Goal: Task Accomplishment & Management: Manage account settings

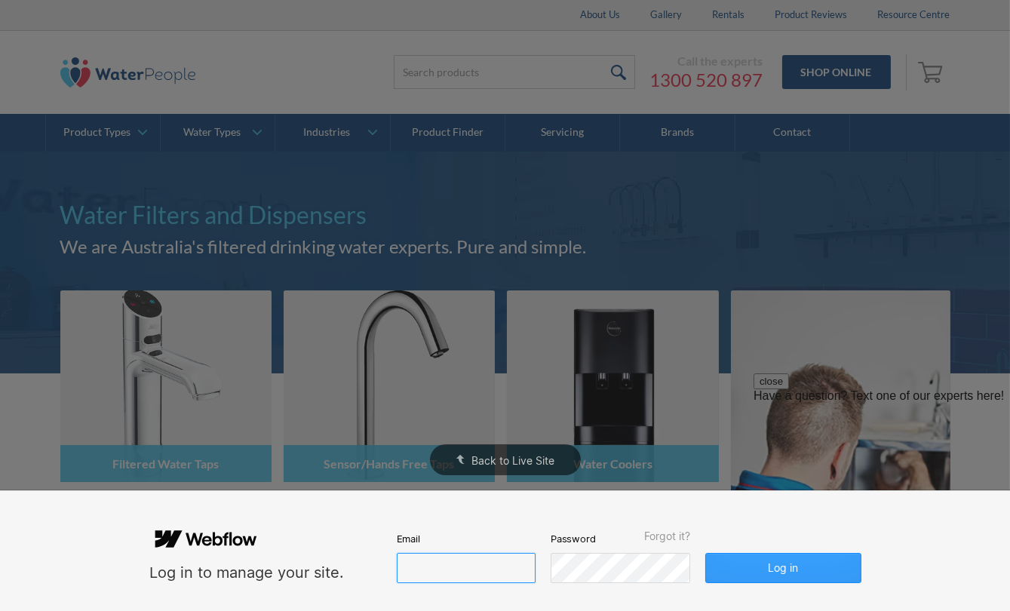
type input "[PERSON_NAME][EMAIL_ADDRESS][DOMAIN_NAME]"
click at [795, 581] on button "Log in" at bounding box center [782, 568] width 155 height 30
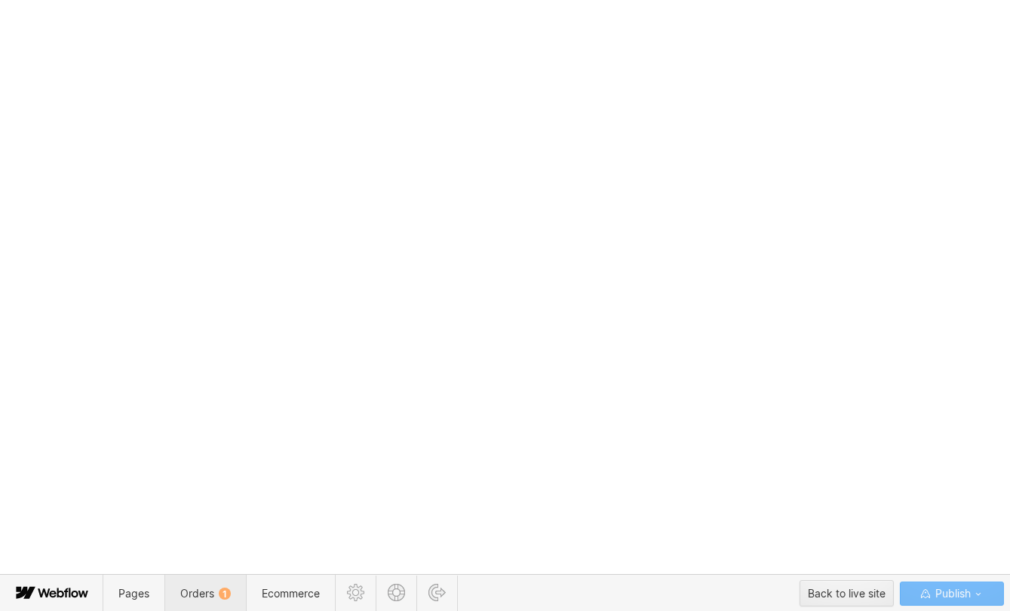
click at [221, 575] on span "Orders 1" at bounding box center [204, 593] width 81 height 37
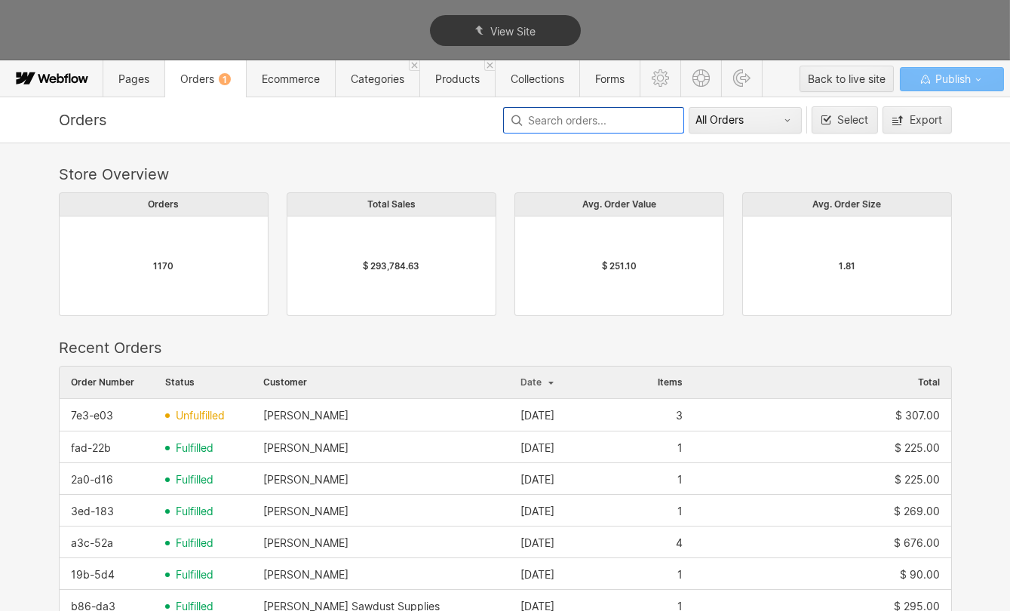
scroll to position [814, 882]
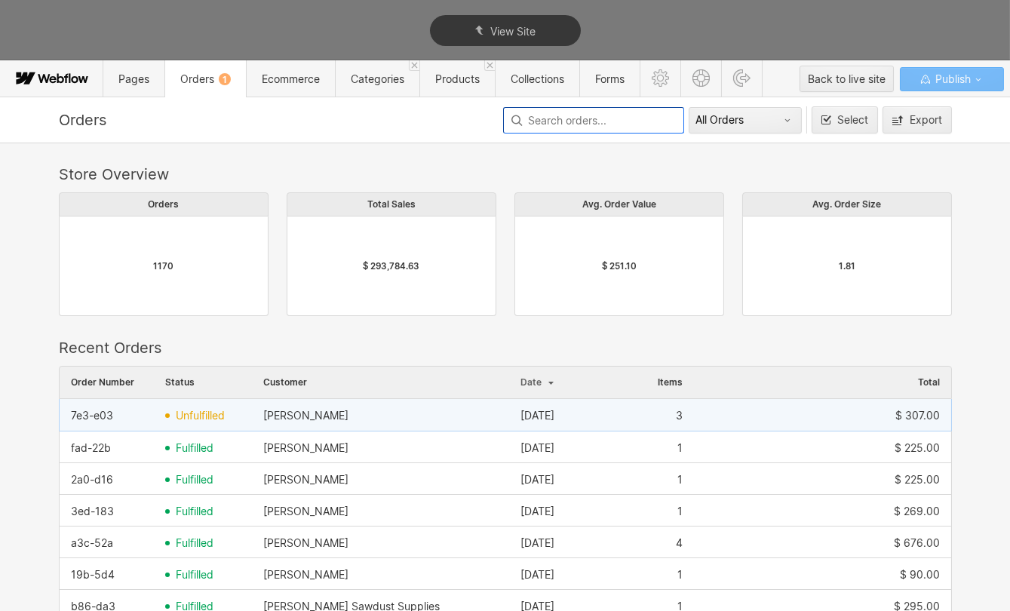
click at [254, 416] on div "[PERSON_NAME]" at bounding box center [380, 415] width 257 height 24
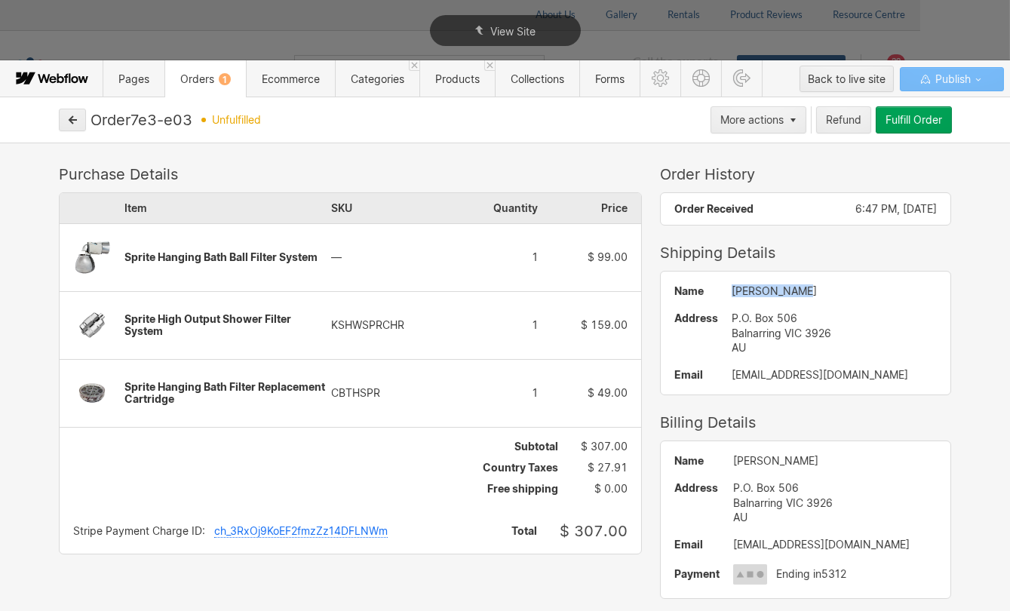
drag, startPoint x: 763, startPoint y: 290, endPoint x: 691, endPoint y: 295, distance: 72.5
click at [691, 295] on div "Name [PERSON_NAME] Address P.O. [STREET_ADDRESS] AU Email [EMAIL_ADDRESS][DOMAI…" at bounding box center [806, 332] width 290 height 123
copy div "[PERSON_NAME]"
drag, startPoint x: 720, startPoint y: 521, endPoint x: 707, endPoint y: 490, distance: 33.8
click at [707, 490] on div "Name [PERSON_NAME] Address P.O. [STREET_ADDRESS] AU Email [EMAIL_ADDRESS][DOMAI…" at bounding box center [806, 519] width 290 height 157
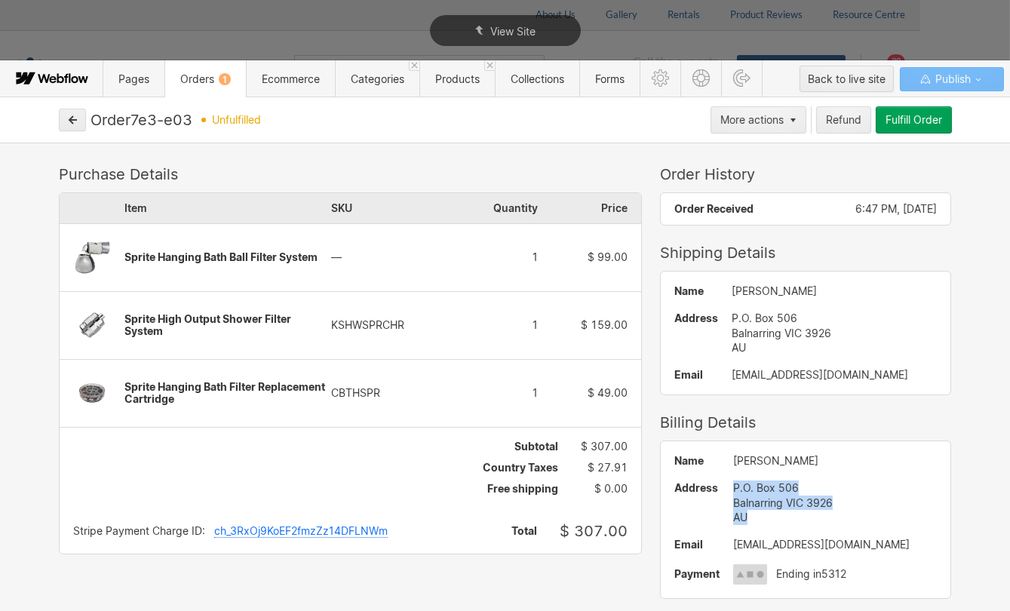
copy div "P.O. [STREET_ADDRESS]"
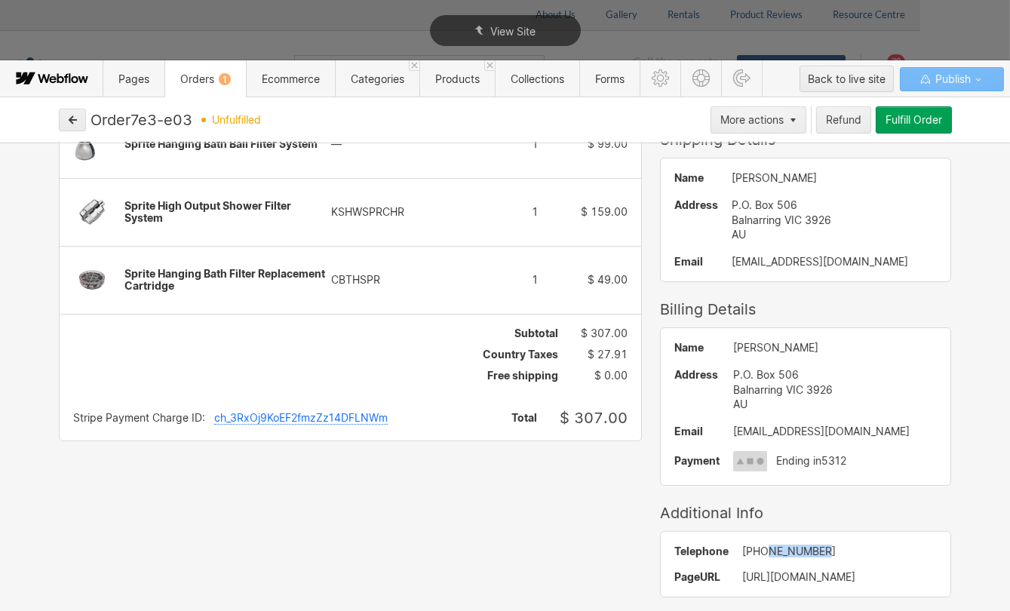
drag, startPoint x: 811, startPoint y: 549, endPoint x: 740, endPoint y: 549, distance: 70.9
click at [742, 549] on div "[PHONE_NUMBER]" at bounding box center [839, 551] width 195 height 12
copy div "416016102"
drag, startPoint x: 829, startPoint y: 429, endPoint x: 708, endPoint y: 431, distance: 121.4
click at [733, 431] on div "[EMAIL_ADDRESS][DOMAIN_NAME]" at bounding box center [835, 431] width 204 height 12
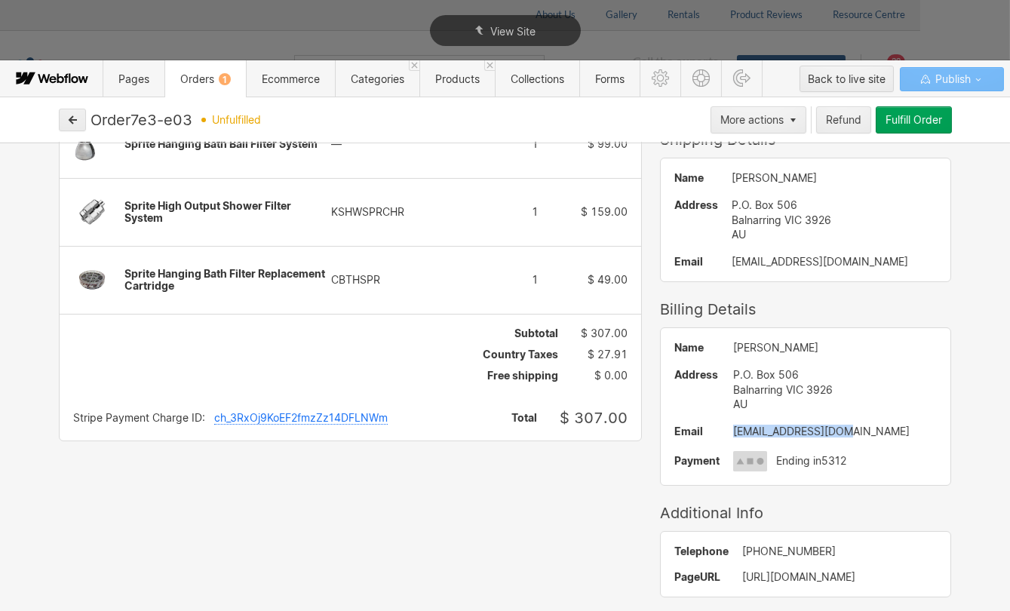
copy div "[EMAIL_ADDRESS][DOMAIN_NAME]"
copy div "[PERSON_NAME]"
drag, startPoint x: 768, startPoint y: 346, endPoint x: 710, endPoint y: 343, distance: 58.1
click at [733, 343] on div "[PERSON_NAME]" at bounding box center [835, 348] width 204 height 12
drag, startPoint x: 170, startPoint y: 222, endPoint x: 113, endPoint y: 202, distance: 59.9
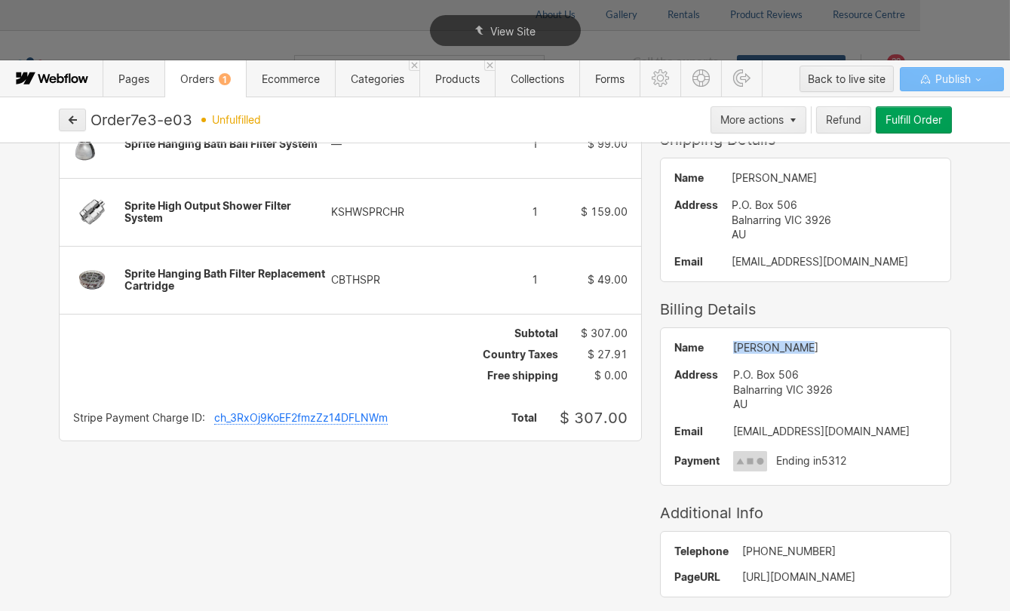
click at [113, 202] on div "Item SKU Quantity Price Sprite Hanging Bath Ball Filter System — 1 $ 99.00 Spri…" at bounding box center [350, 197] width 581 height 234
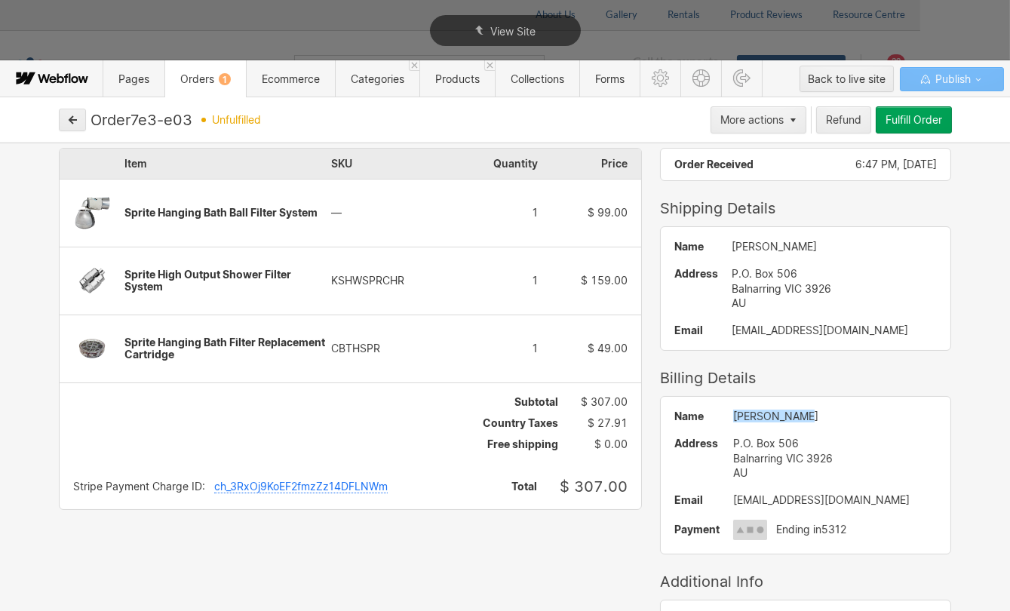
scroll to position [0, 0]
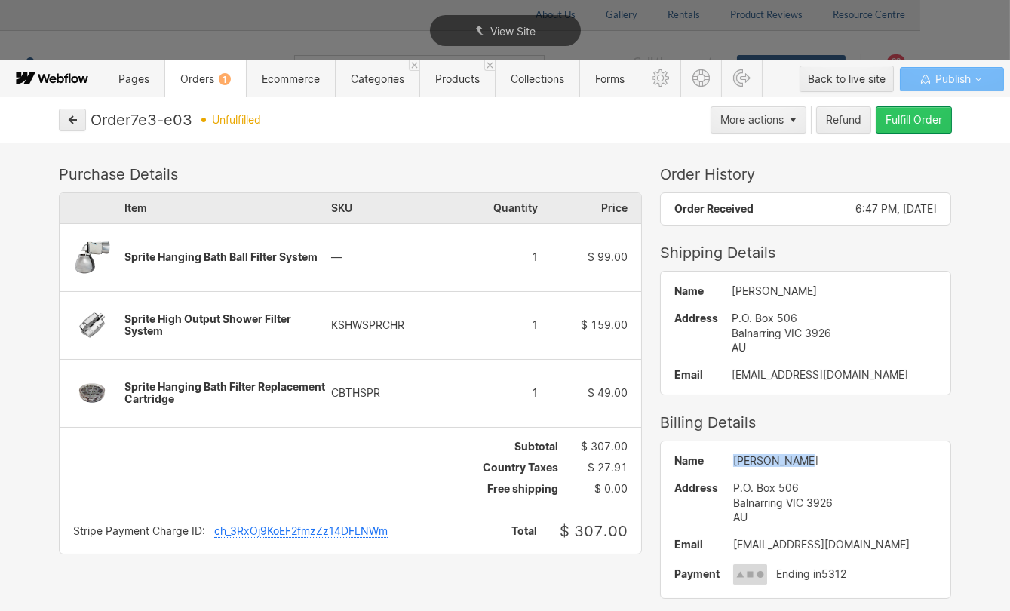
drag, startPoint x: 909, startPoint y: 119, endPoint x: 543, endPoint y: 371, distance: 444.6
click at [911, 119] on div "Fulfill Order" at bounding box center [913, 120] width 57 height 12
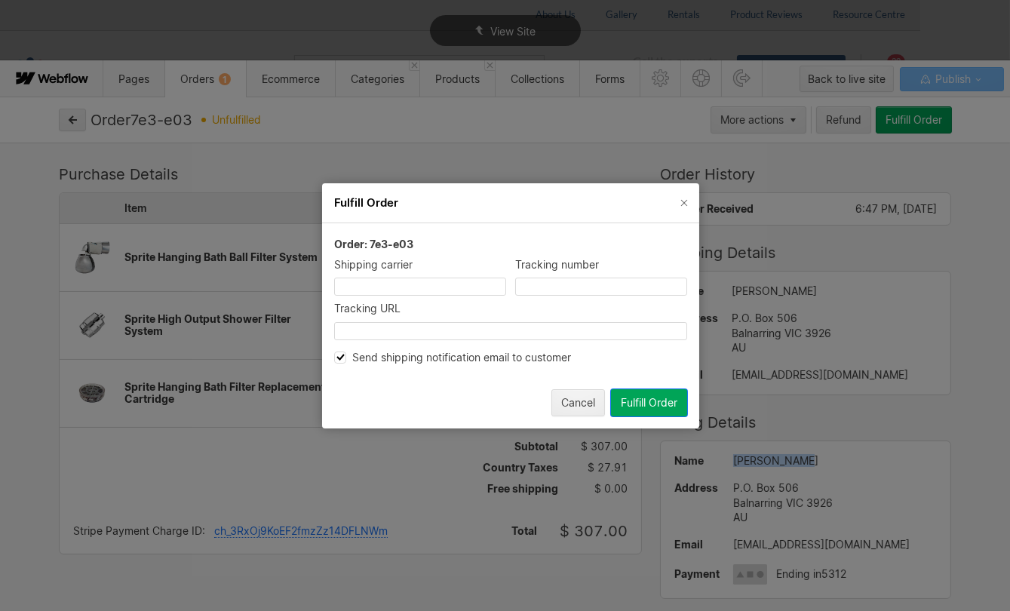
click at [474, 353] on div "Send shipping notification email to customer" at bounding box center [510, 357] width 353 height 14
click at [673, 400] on div "Fulfill Order" at bounding box center [649, 402] width 57 height 12
